Goal: Information Seeking & Learning: Learn about a topic

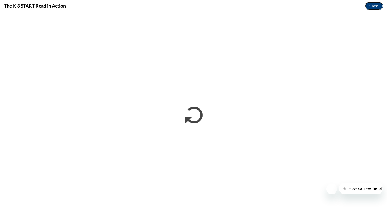
click at [378, 7] on button "Close" at bounding box center [374, 6] width 18 height 9
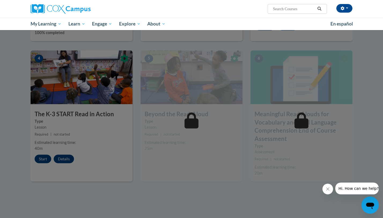
click at [120, 196] on div at bounding box center [191, 109] width 383 height 218
click at [137, 151] on div at bounding box center [191, 109] width 383 height 218
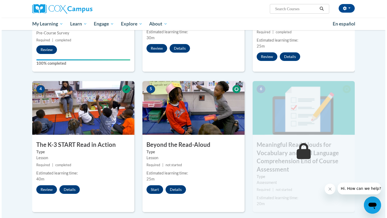
scroll to position [215, 0]
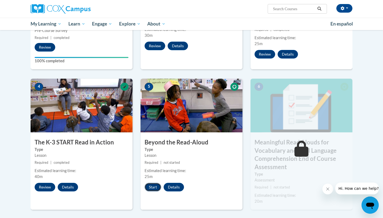
click at [153, 188] on button "Start" at bounding box center [153, 187] width 17 height 9
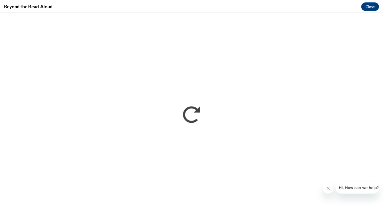
scroll to position [0, 0]
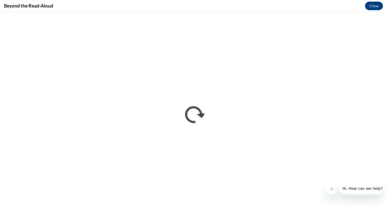
click at [228, 218] on iframe "</div></body> </html>" at bounding box center [193, 115] width 387 height 206
click at [366, 4] on button "Close" at bounding box center [374, 6] width 18 height 9
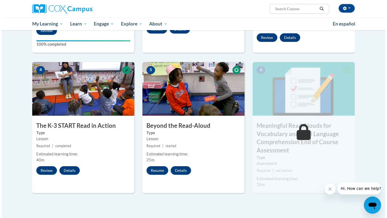
scroll to position [246, 0]
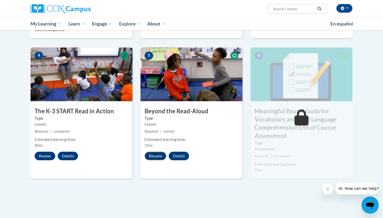
click at [154, 156] on button "Resume" at bounding box center [156, 156] width 22 height 9
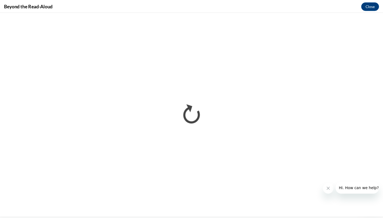
scroll to position [0, 0]
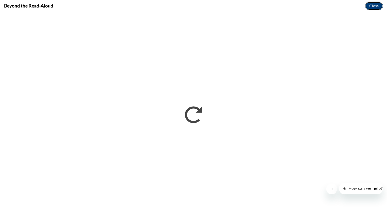
click at [374, 5] on button "Close" at bounding box center [374, 6] width 18 height 9
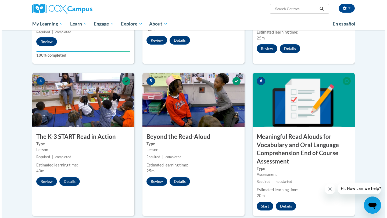
scroll to position [239, 0]
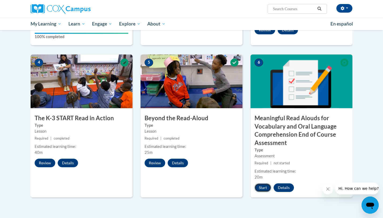
click at [263, 188] on button "Start" at bounding box center [263, 187] width 17 height 9
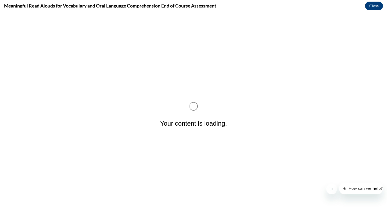
scroll to position [0, 0]
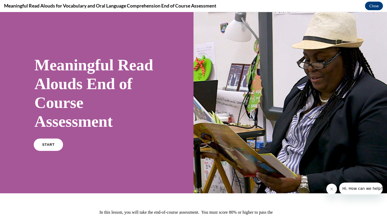
click at [57, 150] on link "START" at bounding box center [48, 145] width 29 height 12
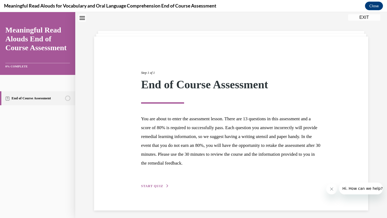
scroll to position [20, 0]
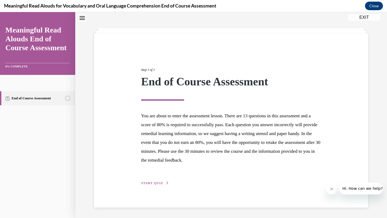
click at [157, 181] on span "START QUIZ" at bounding box center [152, 183] width 22 height 4
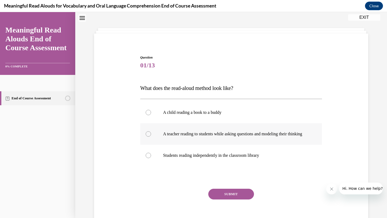
click at [167, 134] on p "A teacher reading to students while asking questions and modeling their thinking" at bounding box center [235, 133] width 145 height 5
click at [151, 134] on input "A teacher reading to students while asking questions and modeling their thinking" at bounding box center [147, 133] width 5 height 5
radio input "true"
click at [229, 199] on button "SUBMIT" at bounding box center [231, 194] width 46 height 11
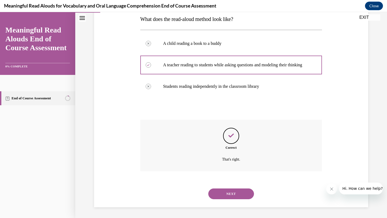
scroll to position [94, 0]
click at [225, 194] on button "NEXT" at bounding box center [231, 193] width 46 height 11
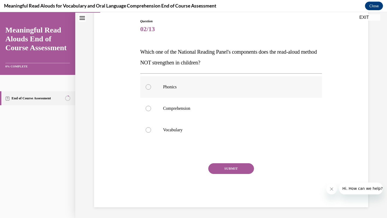
click at [174, 91] on label "Phonics" at bounding box center [231, 86] width 182 height 21
click at [151, 90] on input "Phonics" at bounding box center [147, 86] width 5 height 5
radio input "true"
click at [185, 112] on label "Comprehension" at bounding box center [231, 108] width 182 height 21
click at [151, 111] on input "Comprehension" at bounding box center [147, 108] width 5 height 5
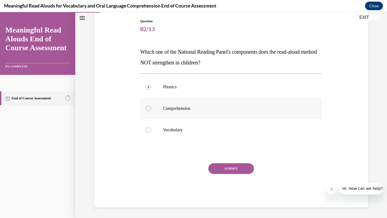
radio input "true"
click at [217, 167] on button "SUBMIT" at bounding box center [231, 168] width 46 height 11
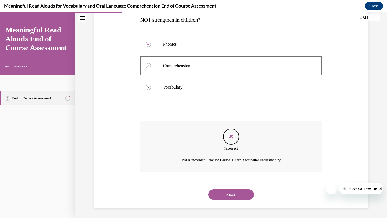
scroll to position [99, 0]
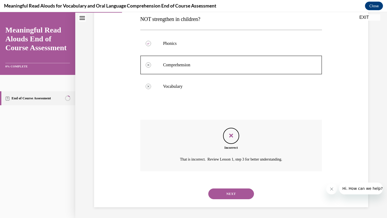
click at [224, 193] on button "NEXT" at bounding box center [231, 193] width 46 height 11
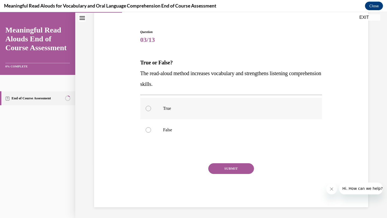
click at [160, 111] on label "True" at bounding box center [231, 108] width 182 height 21
click at [151, 111] on input "True" at bounding box center [147, 108] width 5 height 5
radio input "true"
click at [221, 171] on button "SUBMIT" at bounding box center [231, 168] width 46 height 11
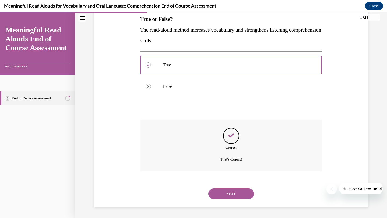
click at [215, 195] on button "NEXT" at bounding box center [231, 193] width 46 height 11
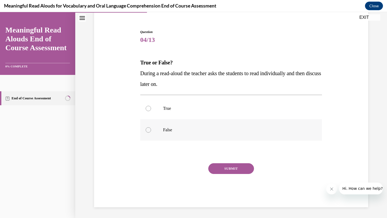
click at [159, 132] on label "False" at bounding box center [231, 129] width 182 height 21
click at [151, 132] on input "False" at bounding box center [147, 129] width 5 height 5
radio input "true"
click at [226, 172] on button "SUBMIT" at bounding box center [231, 168] width 46 height 11
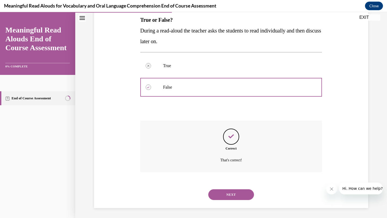
scroll to position [89, 0]
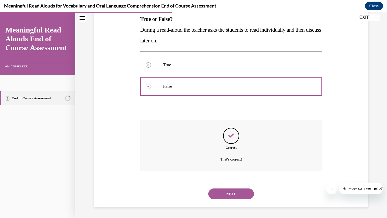
click at [224, 198] on button "NEXT" at bounding box center [231, 193] width 46 height 11
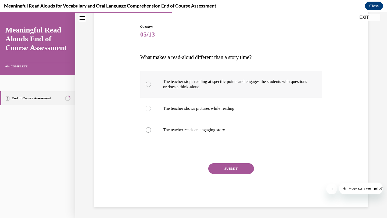
click at [188, 85] on p "The teacher stops reading at specific points and engages the students with ques…" at bounding box center [235, 84] width 145 height 11
click at [151, 85] on input "The teacher stops reading at specific points and engages the students with ques…" at bounding box center [147, 84] width 5 height 5
radio input "true"
click at [225, 167] on button "SUBMIT" at bounding box center [231, 168] width 46 height 11
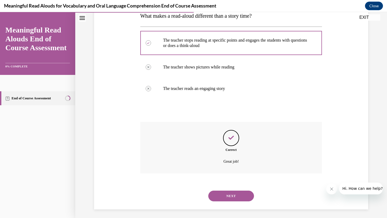
scroll to position [94, 0]
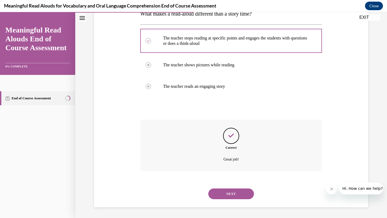
click at [223, 187] on div "NEXT" at bounding box center [231, 193] width 182 height 21
click at [222, 191] on button "NEXT" at bounding box center [231, 193] width 46 height 11
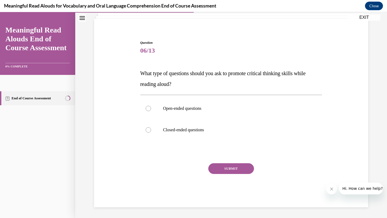
scroll to position [34, 0]
click at [181, 99] on label "Open-ended questions" at bounding box center [231, 108] width 182 height 21
click at [151, 106] on input "Open-ended questions" at bounding box center [147, 108] width 5 height 5
radio input "true"
click at [220, 168] on button "SUBMIT" at bounding box center [231, 168] width 46 height 11
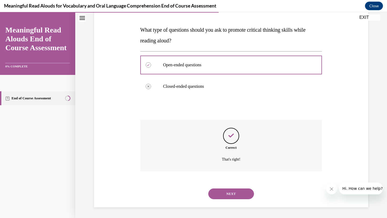
click at [227, 194] on button "NEXT" at bounding box center [231, 193] width 46 height 11
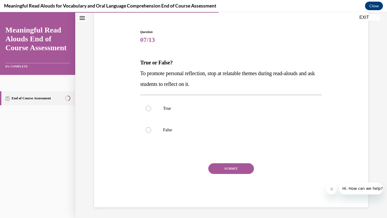
scroll to position [45, 0]
click at [166, 106] on p "True" at bounding box center [235, 108] width 145 height 5
click at [151, 106] on input "True" at bounding box center [147, 108] width 5 height 5
radio input "true"
click at [221, 167] on button "SUBMIT" at bounding box center [231, 168] width 46 height 11
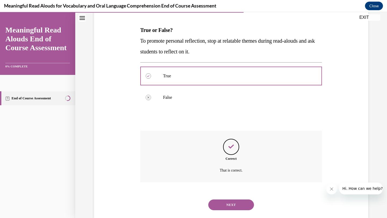
scroll to position [89, 0]
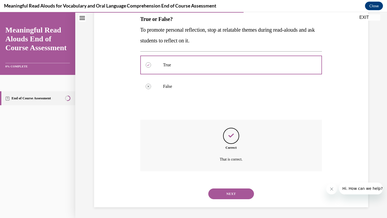
click at [210, 194] on button "NEXT" at bounding box center [231, 193] width 46 height 11
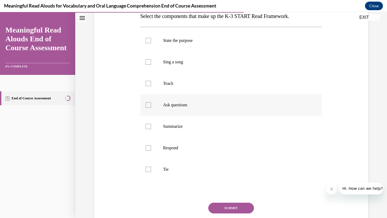
scroll to position [83, 0]
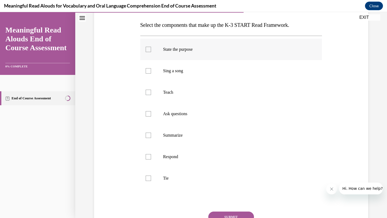
click at [201, 48] on p "State the purpose" at bounding box center [235, 49] width 145 height 5
click at [151, 48] on input "State the purpose" at bounding box center [147, 49] width 5 height 5
checkbox input "true"
click at [174, 178] on p "Tie" at bounding box center [235, 178] width 145 height 5
click at [151, 178] on input "Tie" at bounding box center [147, 178] width 5 height 5
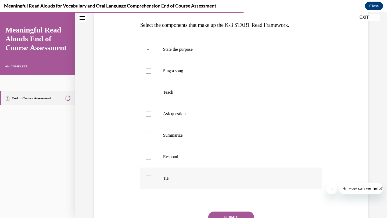
checkbox input "true"
click at [189, 118] on label "Ask questions" at bounding box center [231, 113] width 182 height 21
click at [151, 116] on input "Ask questions" at bounding box center [147, 113] width 5 height 5
checkbox input "true"
click at [180, 156] on p "Respond" at bounding box center [235, 156] width 145 height 5
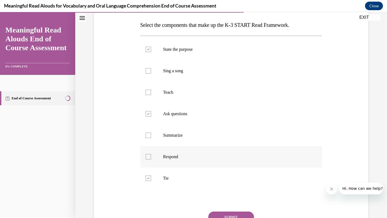
click at [151, 156] on input "Respond" at bounding box center [147, 156] width 5 height 5
checkbox input "true"
click at [186, 95] on label "Teach" at bounding box center [231, 92] width 182 height 21
click at [151, 95] on input "Teach" at bounding box center [147, 92] width 5 height 5
checkbox input "true"
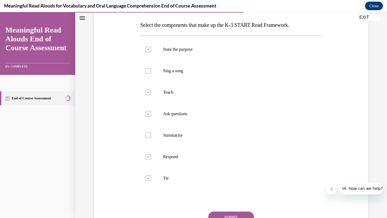
click at [230, 217] on button "SUBMIT" at bounding box center [231, 217] width 46 height 11
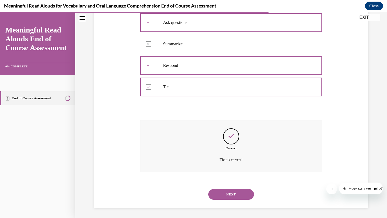
scroll to position [174, 0]
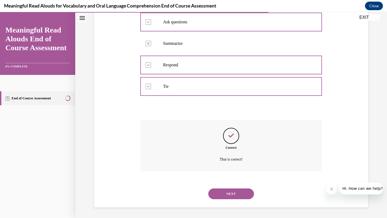
click at [217, 197] on button "NEXT" at bounding box center [231, 193] width 46 height 11
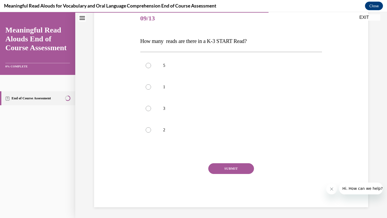
scroll to position [60, 0]
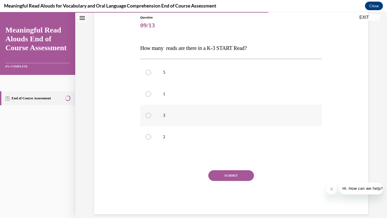
click at [167, 116] on p "3" at bounding box center [235, 115] width 145 height 5
click at [151, 116] on input "3" at bounding box center [147, 115] width 5 height 5
radio input "true"
click at [218, 176] on button "SUBMIT" at bounding box center [231, 175] width 46 height 11
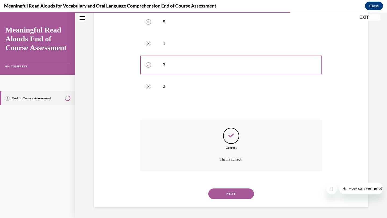
click at [225, 190] on button "NEXT" at bounding box center [231, 193] width 46 height 11
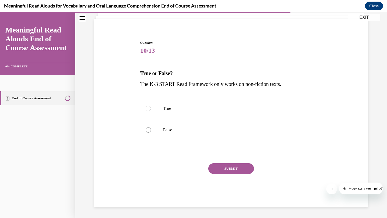
scroll to position [34, 0]
click at [168, 134] on label "False" at bounding box center [231, 129] width 182 height 21
click at [151, 133] on input "False" at bounding box center [147, 129] width 5 height 5
radio input "true"
click at [228, 172] on button "SUBMIT" at bounding box center [231, 168] width 46 height 11
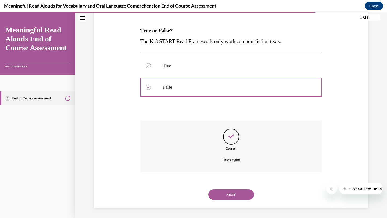
scroll to position [78, 0]
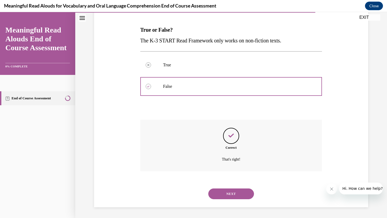
click at [224, 193] on button "NEXT" at bounding box center [231, 193] width 46 height 11
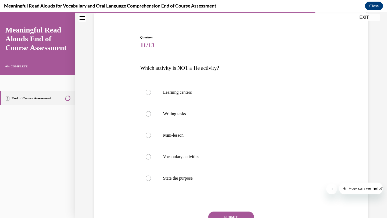
scroll to position [40, 0]
click at [176, 176] on p "State the purpose" at bounding box center [235, 177] width 145 height 5
click at [151, 176] on input "State the purpose" at bounding box center [147, 177] width 5 height 5
radio input "true"
click at [229, 214] on button "SUBMIT" at bounding box center [231, 216] width 46 height 11
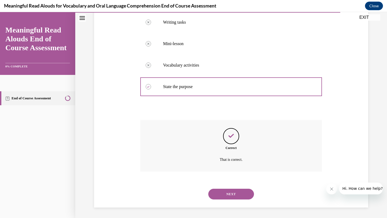
scroll to position [132, 0]
click at [228, 195] on button "NEXT" at bounding box center [231, 193] width 46 height 11
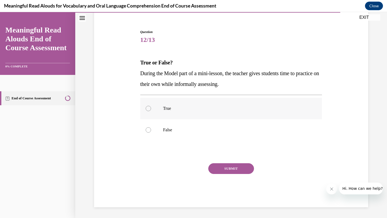
click at [184, 107] on p "True" at bounding box center [235, 108] width 145 height 5
click at [151, 107] on input "True" at bounding box center [147, 108] width 5 height 5
radio input "true"
click at [185, 129] on p "False" at bounding box center [235, 129] width 145 height 5
click at [151, 129] on input "False" at bounding box center [147, 129] width 5 height 5
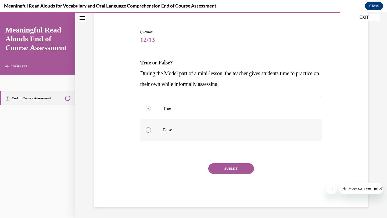
radio input "true"
click at [222, 165] on button "SUBMIT" at bounding box center [231, 168] width 46 height 11
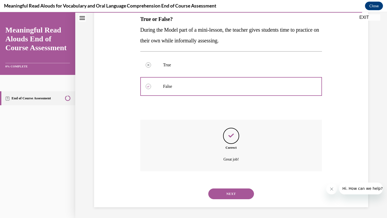
click at [232, 194] on button "NEXT" at bounding box center [231, 193] width 46 height 11
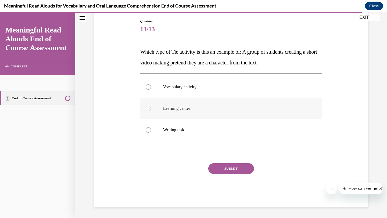
click at [183, 108] on p "Learning center" at bounding box center [235, 108] width 145 height 5
click at [151, 108] on input "Learning center" at bounding box center [147, 108] width 5 height 5
radio input "true"
click at [232, 167] on button "SUBMIT" at bounding box center [231, 168] width 46 height 11
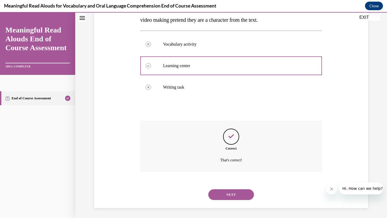
scroll to position [99, 0]
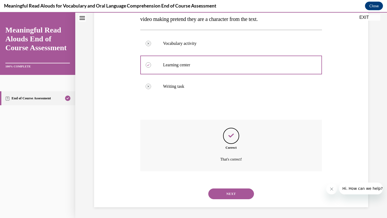
click at [231, 193] on button "NEXT" at bounding box center [231, 193] width 46 height 11
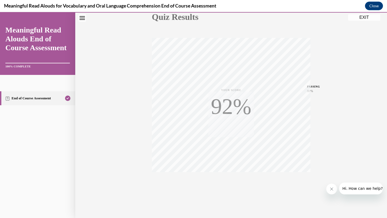
scroll to position [69, 0]
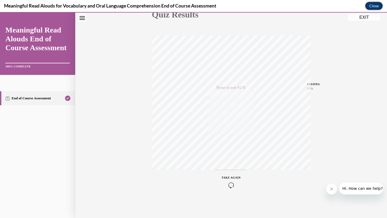
click at [374, 7] on button "Close" at bounding box center [374, 6] width 18 height 9
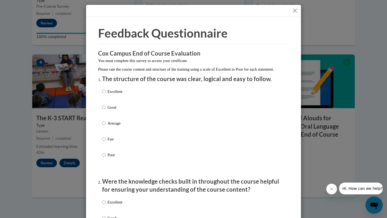
click at [114, 94] on p "Excellent" at bounding box center [114, 92] width 15 height 6
click at [105, 94] on input "Excellent" at bounding box center [103, 92] width 3 height 6
radio input "true"
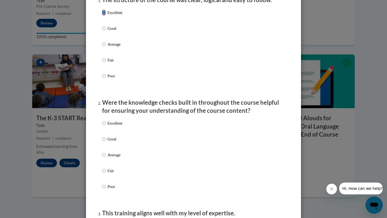
scroll to position [86, 0]
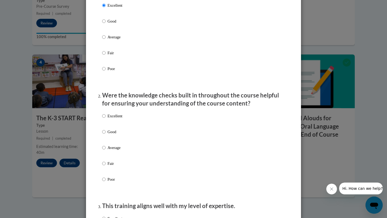
click at [115, 119] on p "Excellent" at bounding box center [114, 116] width 15 height 6
click at [105, 119] on input "Excellent" at bounding box center [103, 116] width 3 height 6
radio input "true"
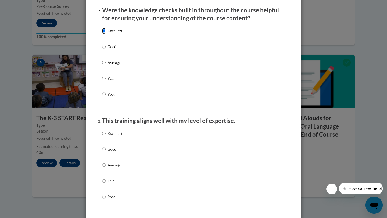
scroll to position [177, 0]
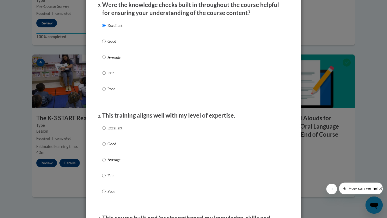
click at [116, 131] on p "Excellent" at bounding box center [114, 128] width 15 height 6
click at [105, 131] on input "Excellent" at bounding box center [103, 128] width 3 height 6
radio input "true"
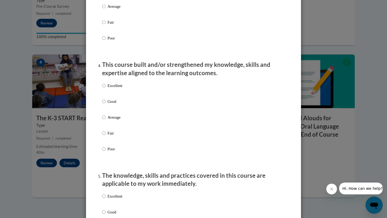
scroll to position [348, 0]
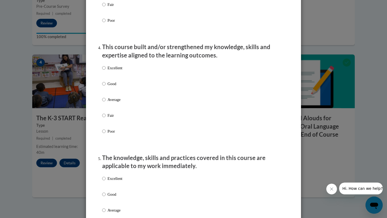
click at [148, 73] on div "Excellent Good Average Fair Poor" at bounding box center [193, 106] width 183 height 88
click at [130, 76] on div "Excellent Good Average Fair Poor" at bounding box center [193, 106] width 183 height 88
click at [112, 71] on p "Excellent" at bounding box center [114, 68] width 15 height 6
click at [105, 71] on input "Excellent" at bounding box center [103, 68] width 3 height 6
radio input "true"
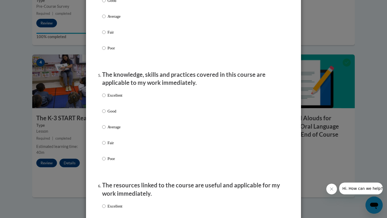
scroll to position [438, 0]
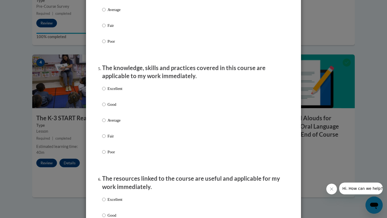
click at [109, 92] on p "Excellent" at bounding box center [114, 89] width 15 height 6
click at [105, 92] on input "Excellent" at bounding box center [103, 89] width 3 height 6
radio input "true"
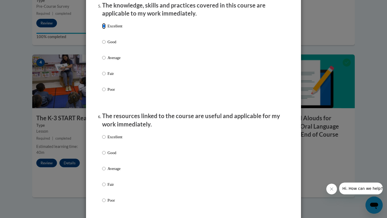
scroll to position [559, 0]
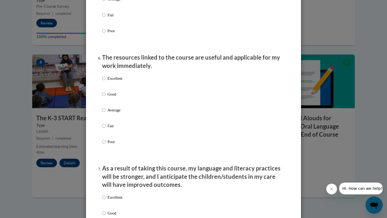
click at [118, 81] on p "Excellent" at bounding box center [114, 78] width 15 height 6
click at [105, 81] on input "Excellent" at bounding box center [103, 78] width 3 height 6
radio input "true"
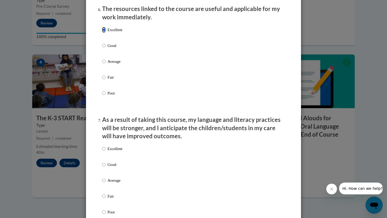
scroll to position [651, 0]
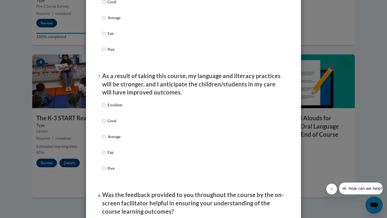
click at [119, 108] on p "Excellent" at bounding box center [114, 105] width 15 height 6
click at [105, 108] on input "Excellent" at bounding box center [103, 105] width 3 height 6
radio input "true"
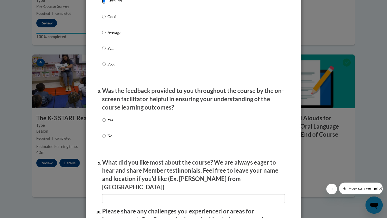
scroll to position [755, 0]
click at [110, 123] on p "Yes" at bounding box center [110, 120] width 6 height 6
click at [105, 123] on input "Yes" at bounding box center [103, 120] width 3 height 6
radio input "true"
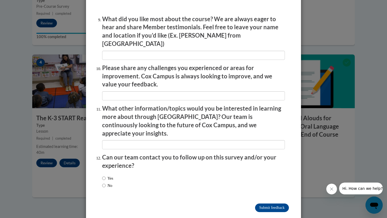
scroll to position [899, 0]
click at [257, 203] on input "Submit feedback" at bounding box center [272, 207] width 34 height 9
